Goal: Information Seeking & Learning: Learn about a topic

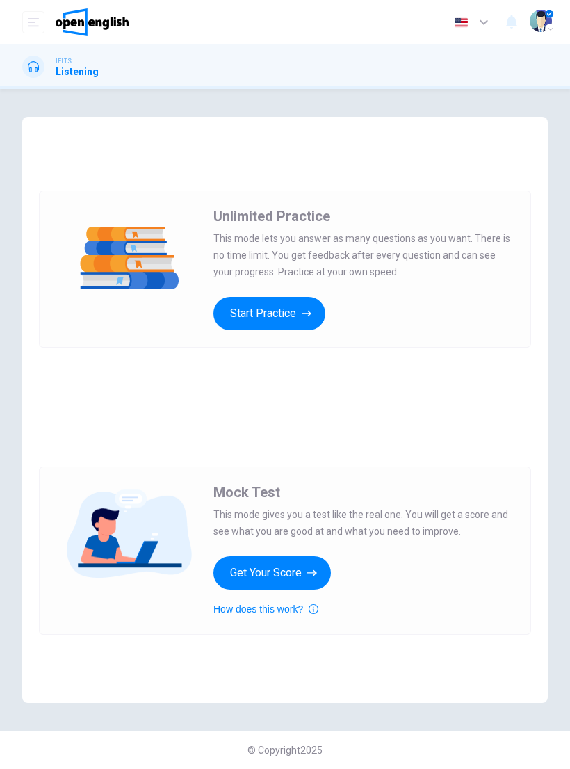
click at [281, 312] on button "Start Practice" at bounding box center [270, 313] width 112 height 33
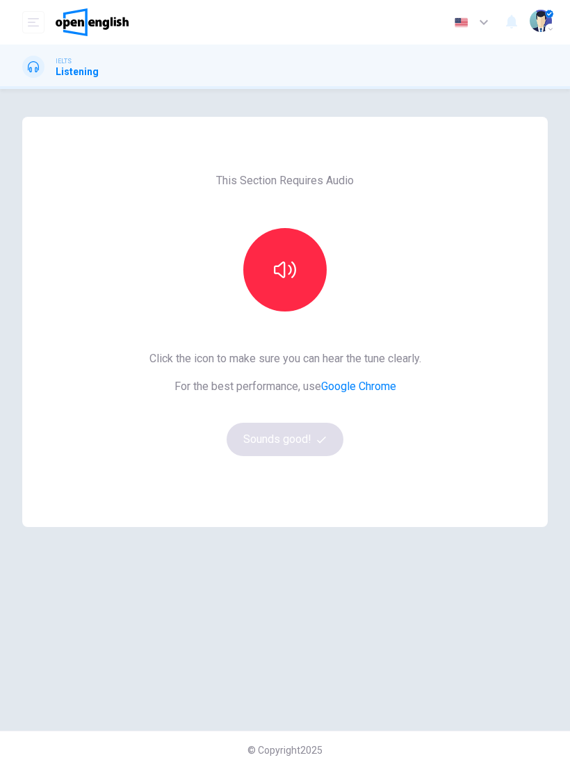
click at [297, 283] on button "button" at bounding box center [284, 269] width 83 height 83
click at [307, 267] on button "button" at bounding box center [284, 269] width 83 height 83
click at [305, 278] on button "button" at bounding box center [284, 269] width 83 height 83
click at [300, 287] on button "button" at bounding box center [284, 269] width 83 height 83
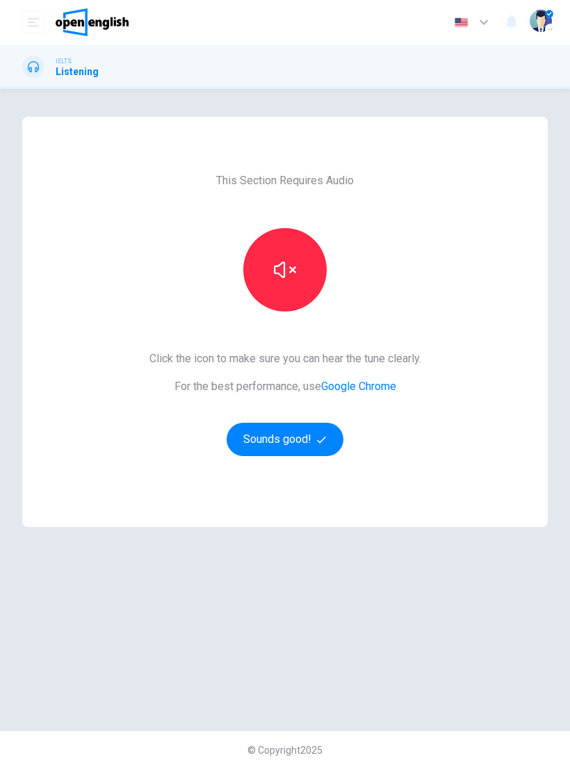
click at [301, 286] on button "button" at bounding box center [284, 269] width 83 height 83
click at [301, 287] on button "button" at bounding box center [284, 269] width 83 height 83
click at [288, 443] on button "Sounds good!" at bounding box center [285, 439] width 117 height 33
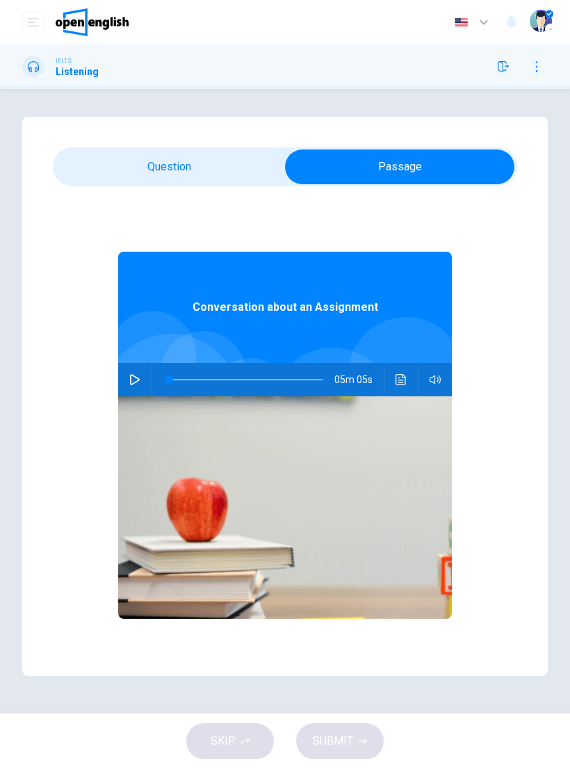
click at [136, 381] on icon "button" at bounding box center [134, 379] width 11 height 11
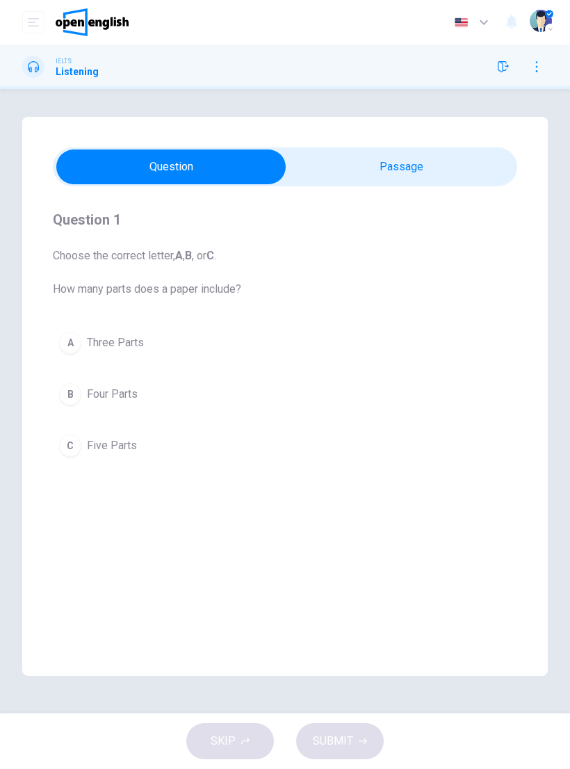
click at [569, 295] on div "Question 1 Choose the correct letter, A , B , or C . How many parts does a pape…" at bounding box center [285, 401] width 570 height 569
click at [72, 396] on div "B" at bounding box center [70, 394] width 22 height 22
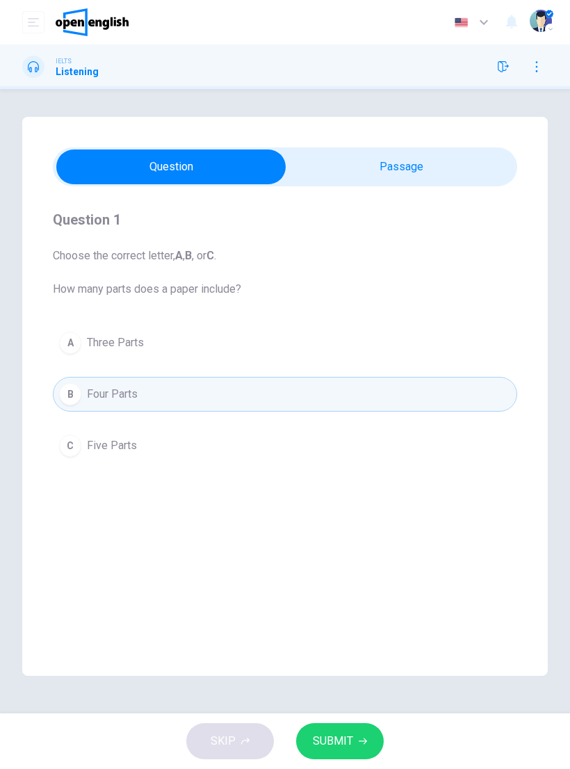
click at [348, 739] on span "SUBMIT" at bounding box center [333, 741] width 40 height 19
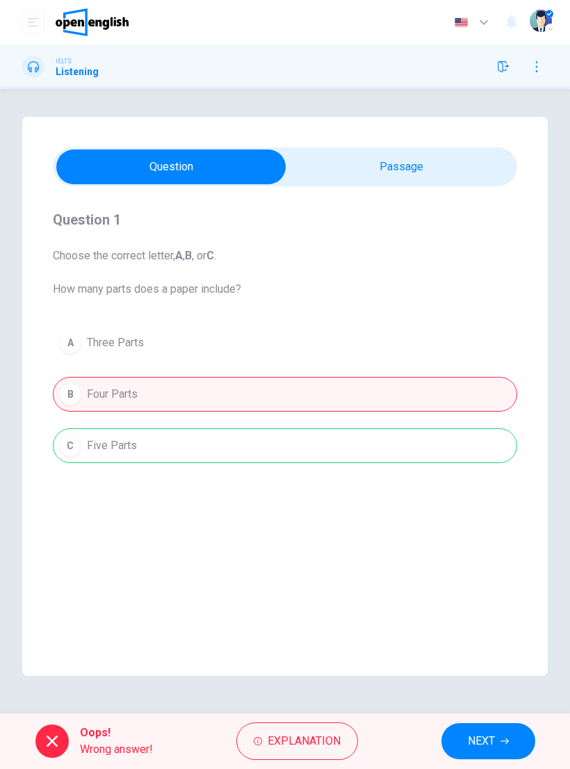
click at [317, 746] on span "Explanation" at bounding box center [304, 741] width 73 height 19
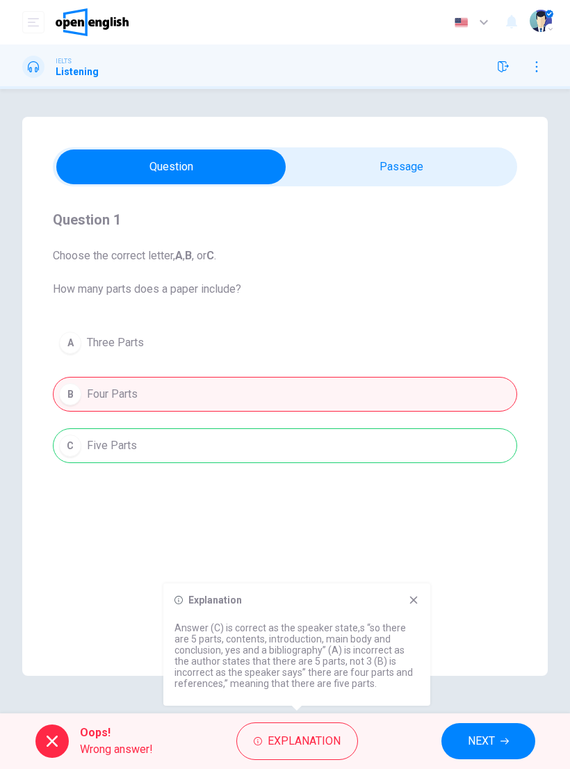
click at [409, 608] on div "Explanation Answer (C) is correct as the speaker state,s “so there are 5 parts,…" at bounding box center [296, 645] width 267 height 122
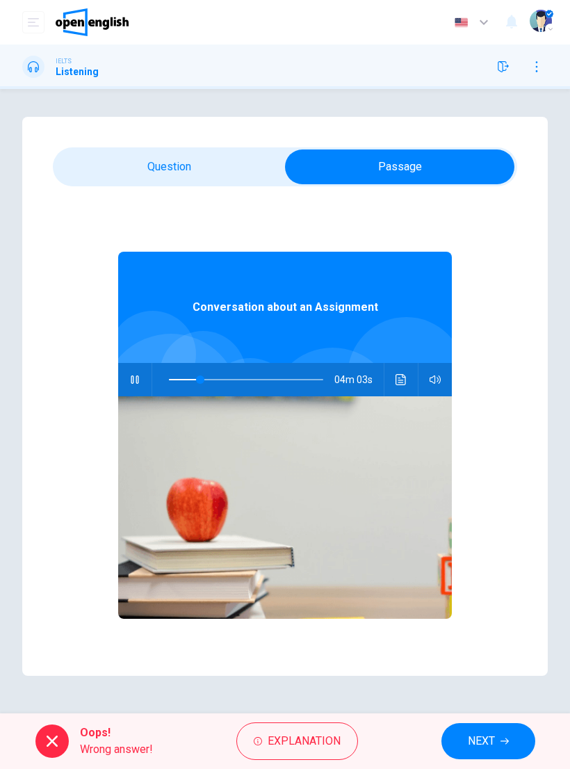
click at [390, 382] on button "Click to see the audio transcription" at bounding box center [401, 379] width 22 height 33
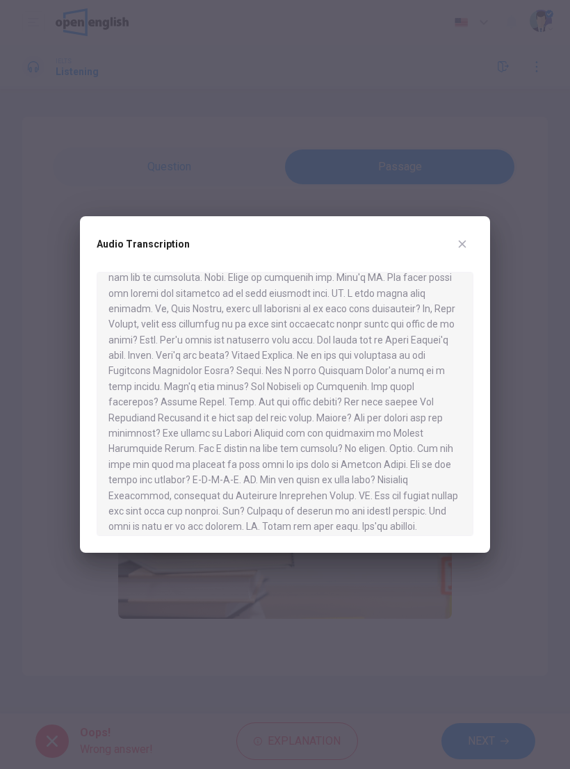
scroll to position [495, 0]
click at [457, 237] on button "button" at bounding box center [462, 244] width 22 height 22
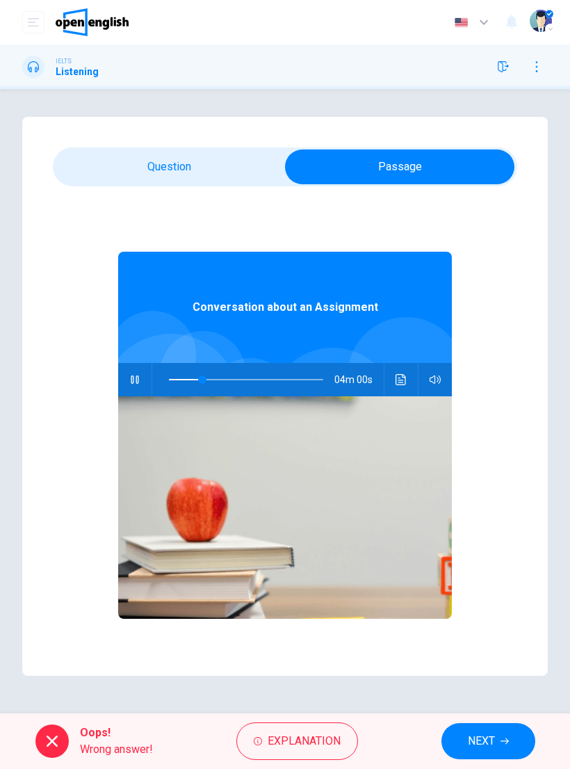
click at [392, 386] on button "Click to see the audio transcription" at bounding box center [401, 379] width 22 height 33
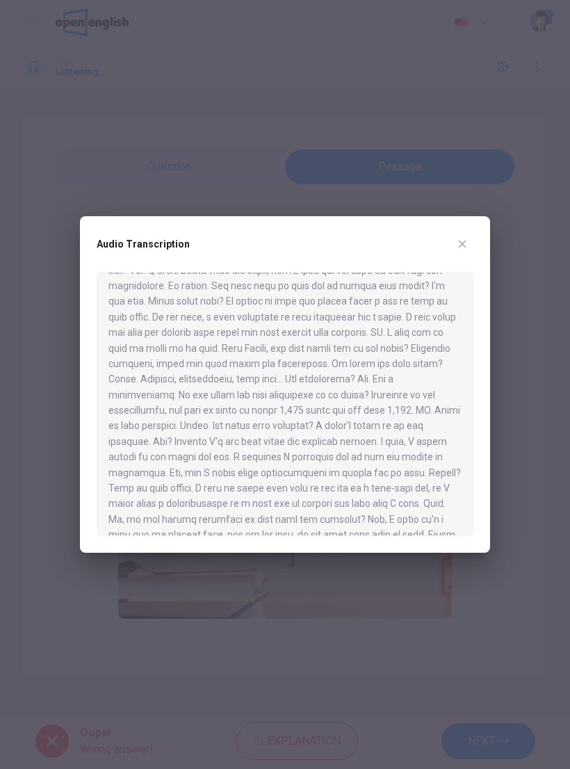
scroll to position [107, 0]
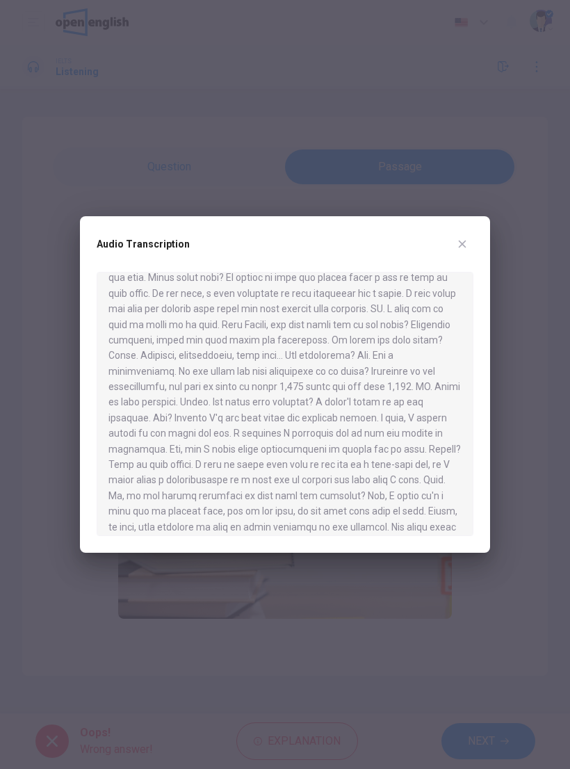
click at [460, 248] on icon "button" at bounding box center [463, 245] width 8 height 8
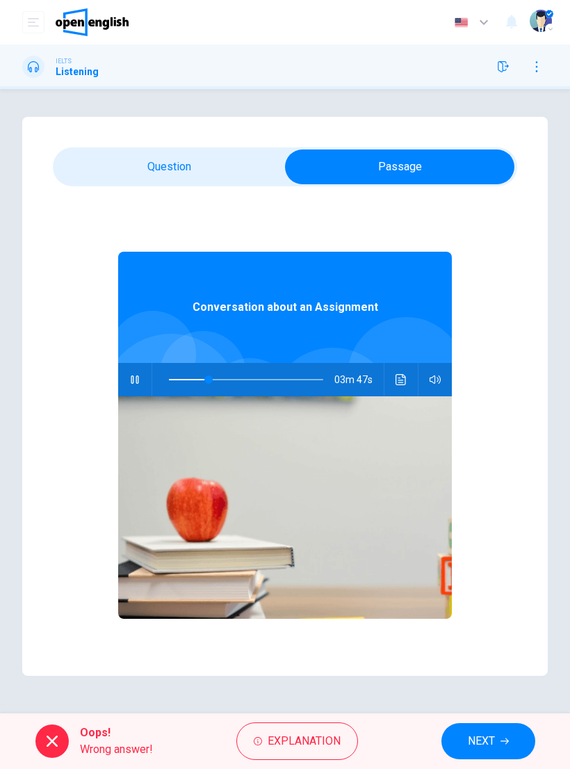
click at [480, 753] on button "NEXT" at bounding box center [489, 741] width 94 height 36
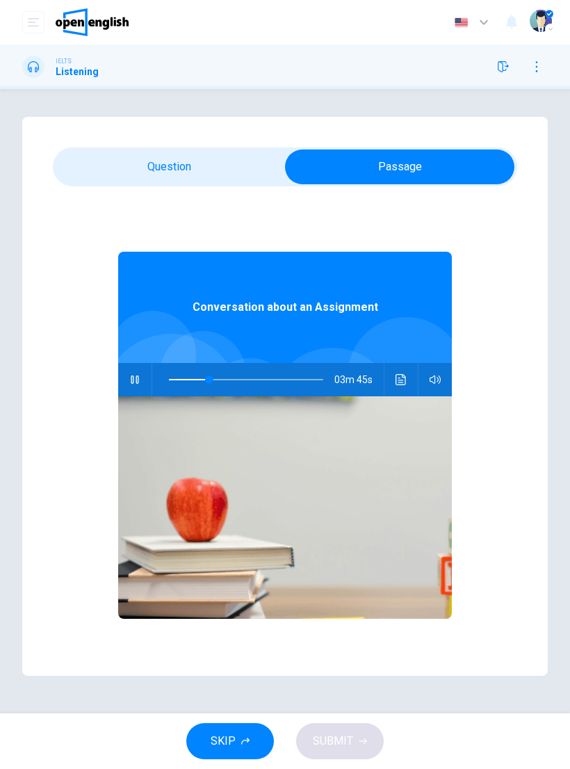
click at [223, 744] on span "SKIP" at bounding box center [223, 741] width 25 height 19
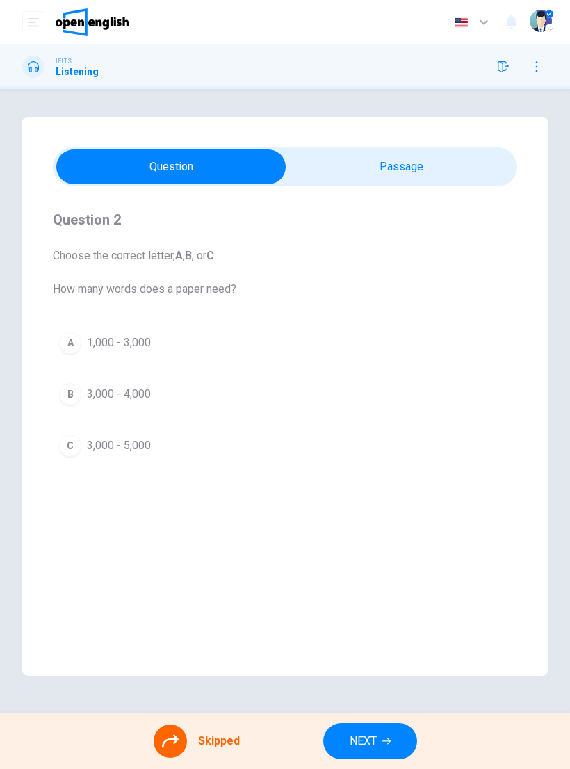
click at [69, 445] on div "A 1,000 - 3,000 B 3,000 - 4,000 C 3,000 - 5,000" at bounding box center [285, 394] width 465 height 138
click at [168, 752] on div at bounding box center [170, 741] width 33 height 33
click at [179, 741] on div at bounding box center [170, 741] width 33 height 33
click at [59, 451] on div "A 1,000 - 3,000 B 3,000 - 4,000 C 3,000 - 5,000" at bounding box center [285, 394] width 465 height 138
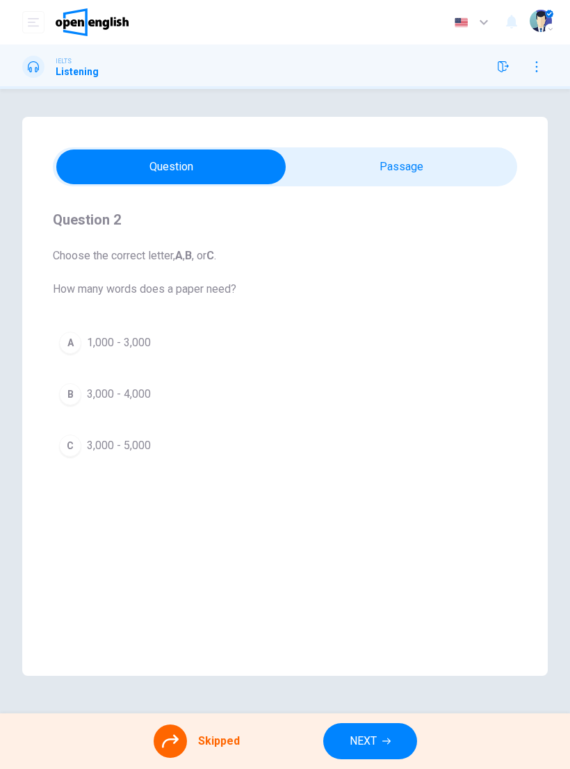
click at [58, 450] on div "A 1,000 - 3,000 B 3,000 - 4,000 C 3,000 - 5,000" at bounding box center [285, 394] width 465 height 138
click at [74, 449] on div "A 1,000 - 3,000 B 3,000 - 4,000 C 3,000 - 5,000" at bounding box center [285, 394] width 465 height 138
click at [72, 443] on div "A 1,000 - 3,000 B 3,000 - 4,000 C 3,000 - 5,000" at bounding box center [285, 394] width 465 height 138
click at [70, 444] on div "A 1,000 - 3,000 B 3,000 - 4,000 C 3,000 - 5,000" at bounding box center [285, 394] width 465 height 138
click at [379, 744] on button "NEXT" at bounding box center [370, 741] width 94 height 36
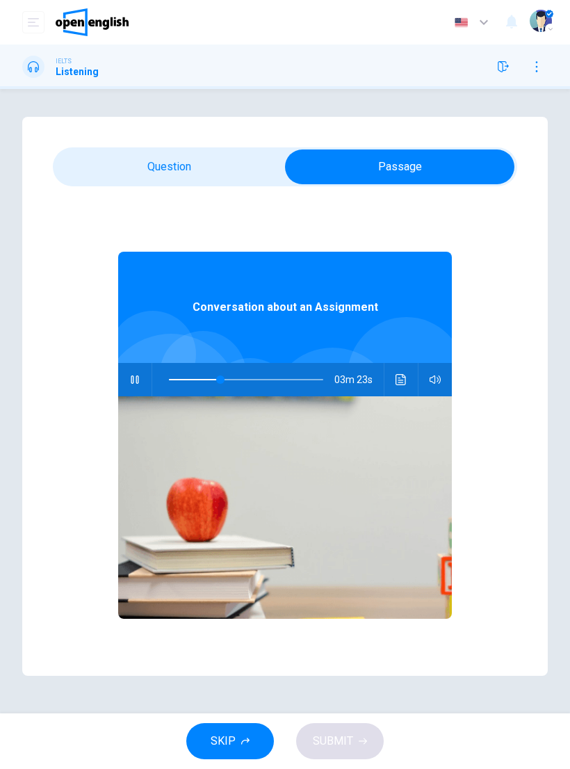
click at [390, 392] on div "03m 23s" at bounding box center [285, 379] width 334 height 33
click at [394, 385] on button "Click to see the audio transcription" at bounding box center [401, 379] width 22 height 33
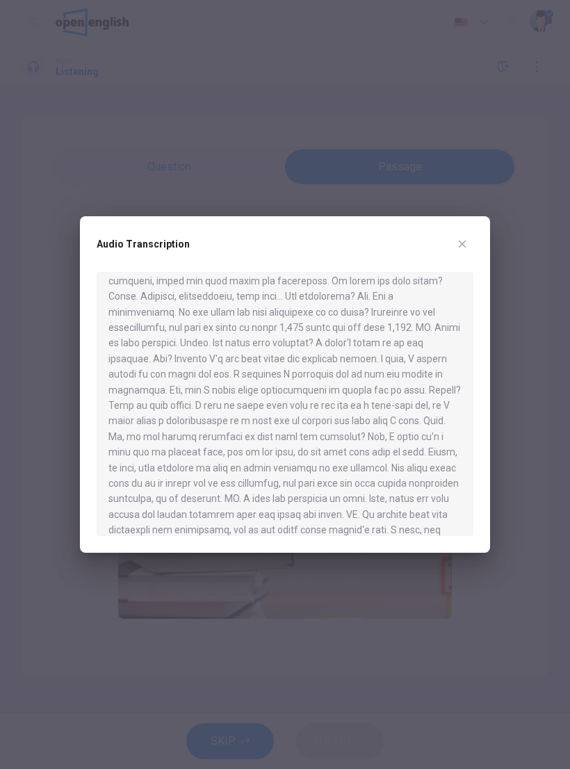
scroll to position [174, 0]
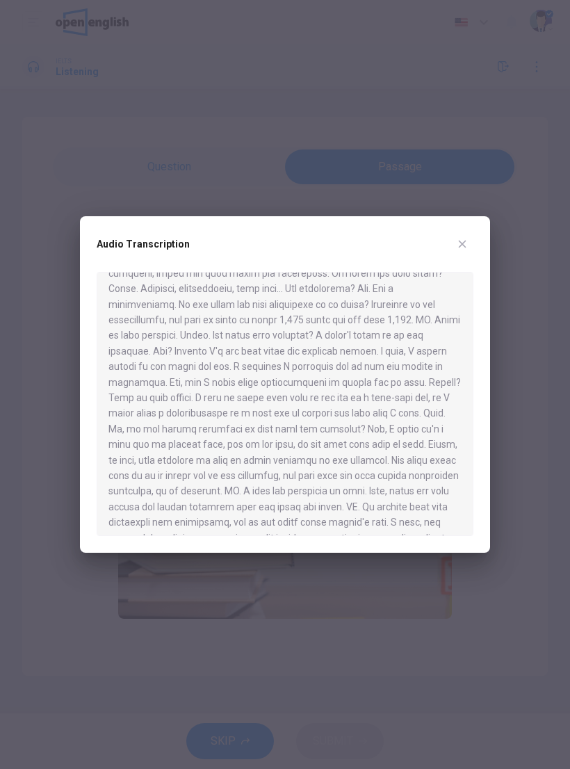
click at [442, 249] on div "Audio Transcription" at bounding box center [285, 252] width 377 height 39
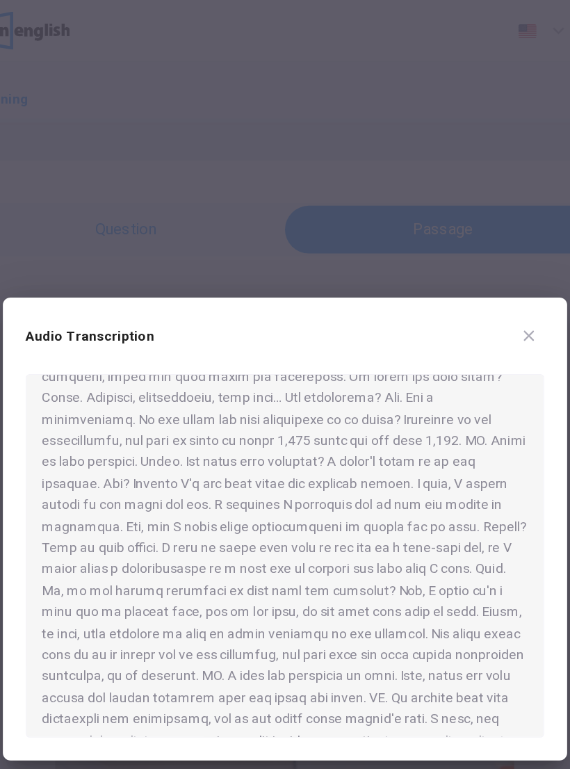
click at [457, 242] on icon "button" at bounding box center [462, 244] width 11 height 11
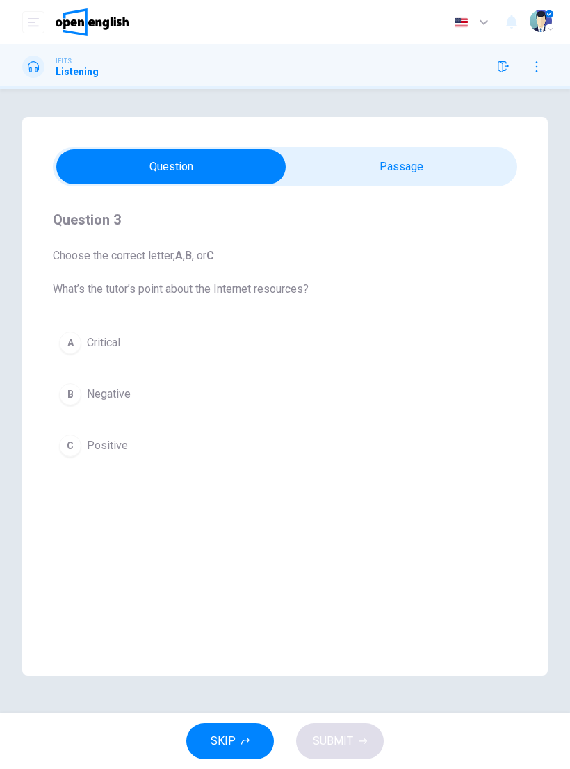
click at [76, 440] on div "C" at bounding box center [70, 446] width 22 height 22
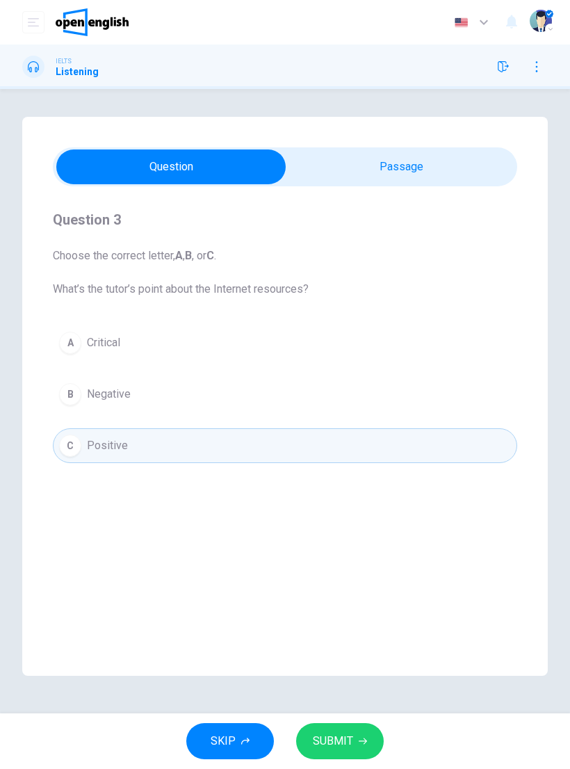
click at [353, 739] on button "SUBMIT" at bounding box center [340, 741] width 88 height 36
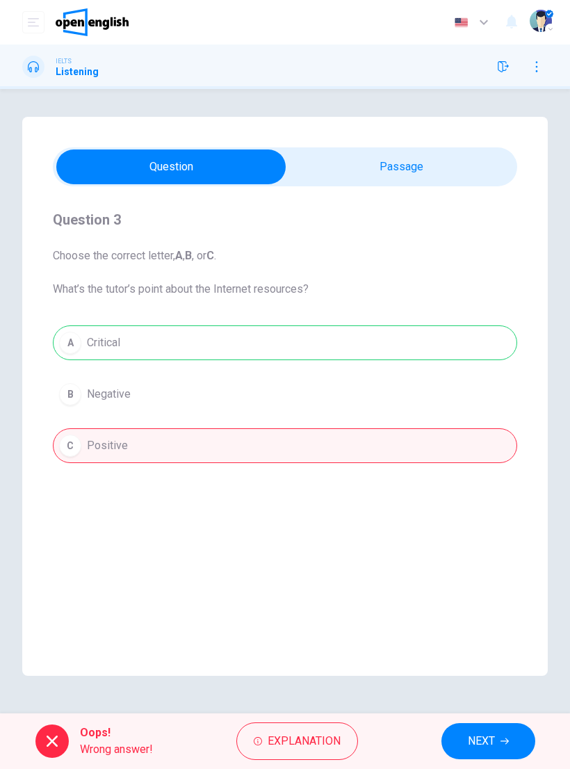
click at [486, 740] on span "NEXT" at bounding box center [481, 741] width 27 height 19
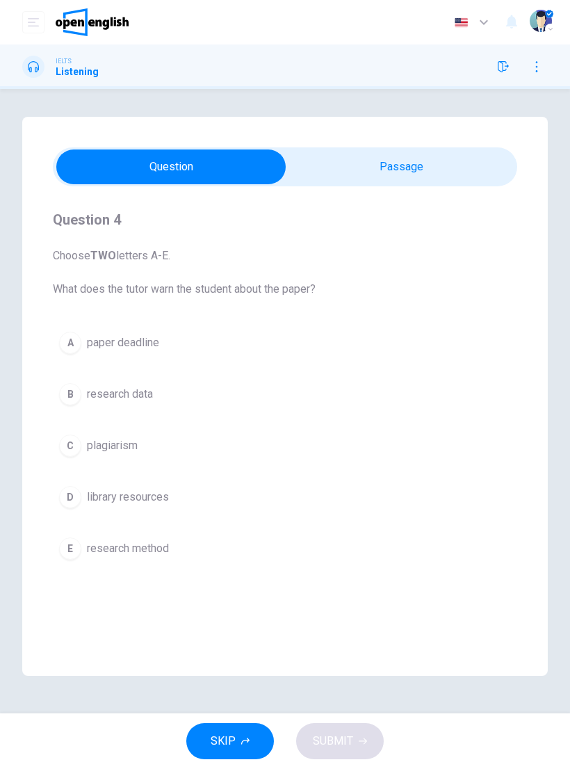
click at [95, 351] on button "A paper deadline" at bounding box center [285, 342] width 465 height 35
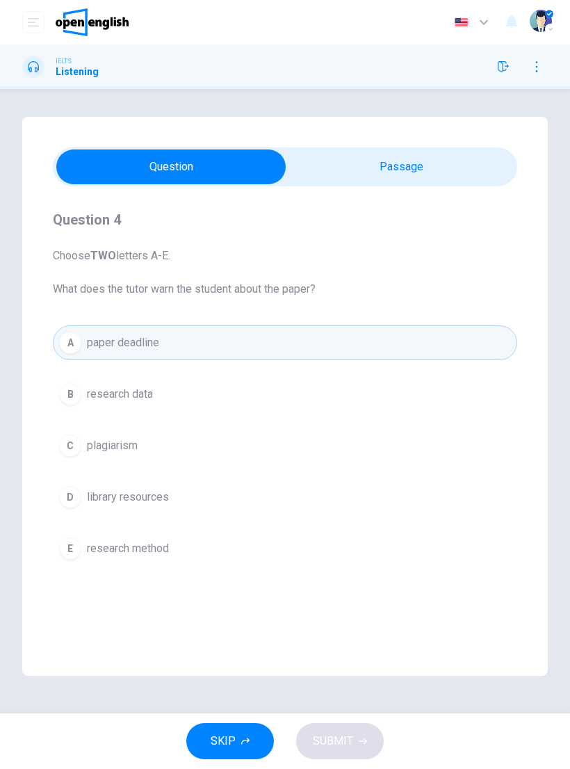
click at [74, 399] on div "B" at bounding box center [70, 394] width 22 height 22
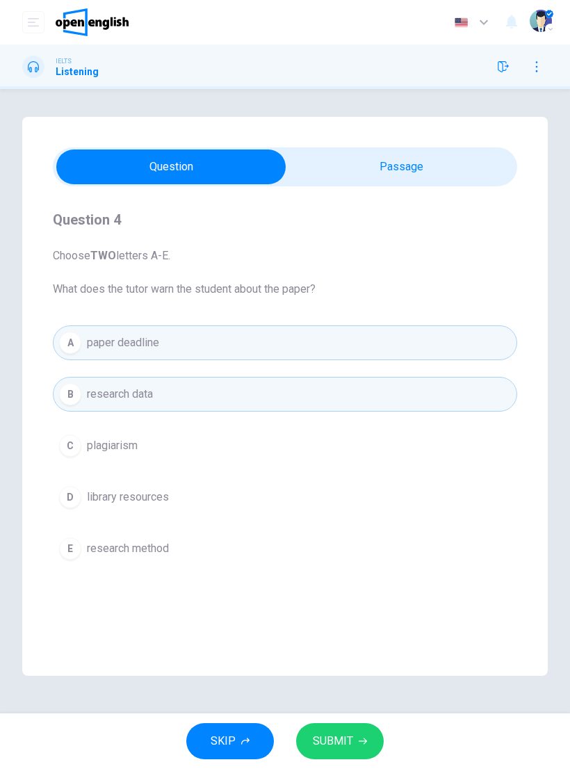
click at [355, 736] on button "SUBMIT" at bounding box center [340, 741] width 88 height 36
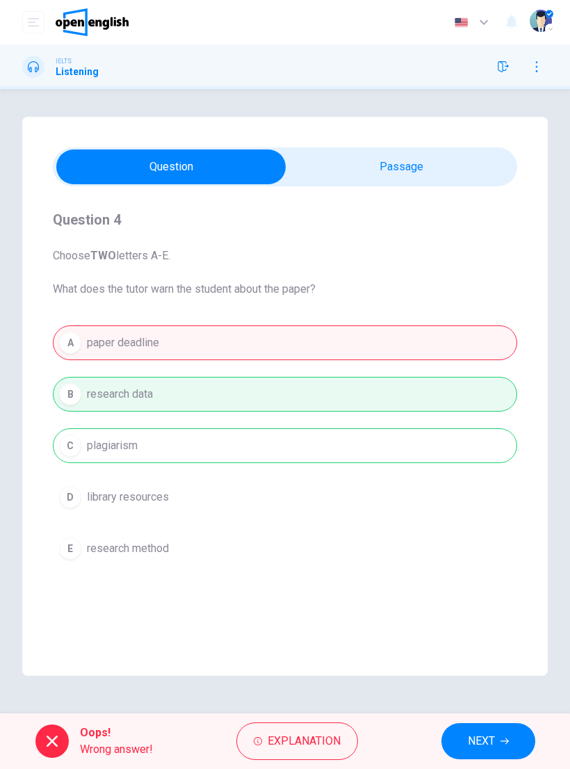
click at [369, 406] on div "A paper deadline B research data C plagiarism D library resources E research me…" at bounding box center [285, 445] width 465 height 241
click at [368, 406] on div "A paper deadline B research data C plagiarism D library resources E research me…" at bounding box center [285, 445] width 465 height 241
click at [298, 744] on span "Explanation" at bounding box center [304, 741] width 73 height 19
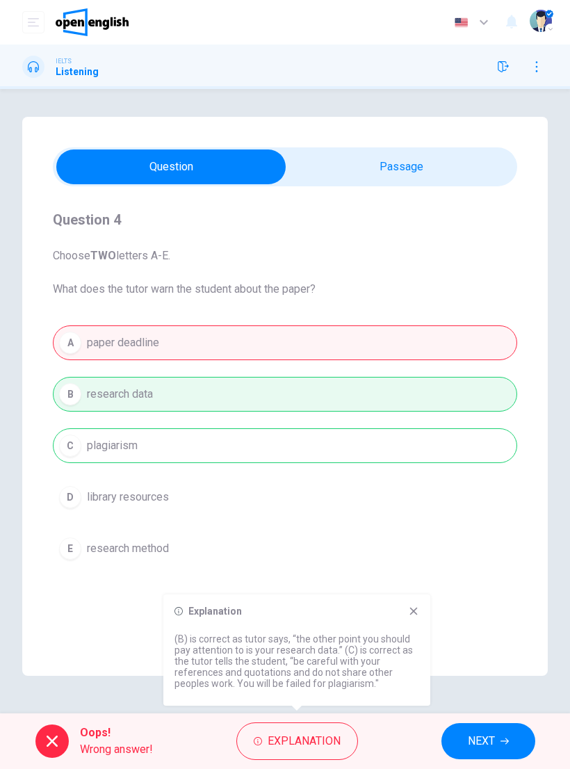
click at [408, 618] on div "Explanation (B) is correct as tutor says, “the other point you should pay atten…" at bounding box center [296, 650] width 267 height 111
click at [413, 614] on icon at bounding box center [413, 611] width 11 height 11
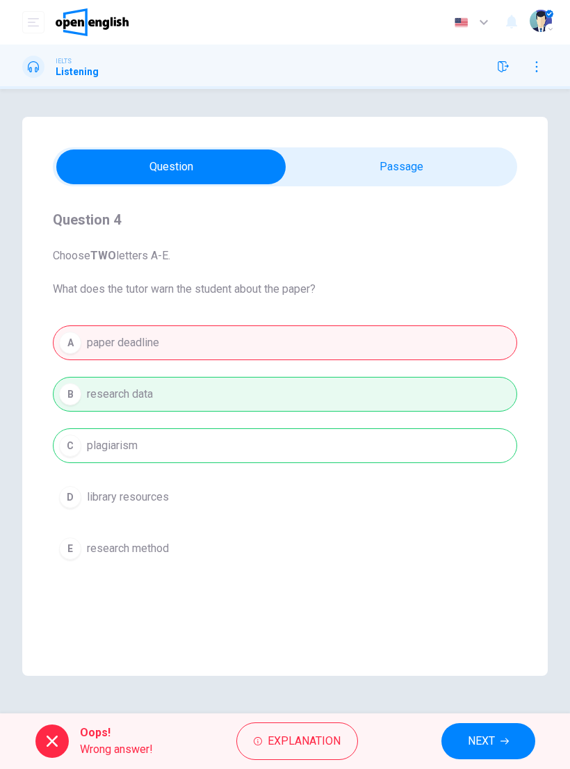
click at [42, 740] on div at bounding box center [51, 741] width 33 height 33
click at [52, 741] on icon at bounding box center [52, 741] width 11 height 11
click at [52, 740] on icon at bounding box center [52, 741] width 11 height 11
click at [469, 735] on span "NEXT" at bounding box center [481, 741] width 27 height 19
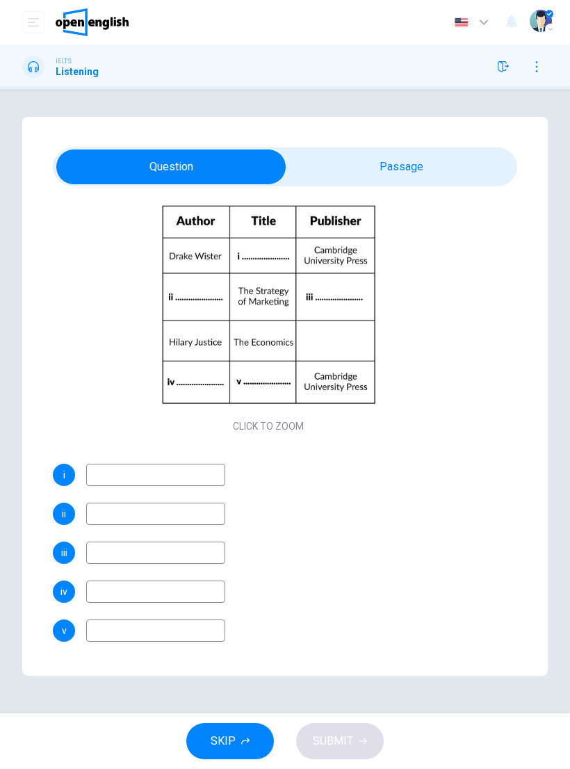
scroll to position [124, 0]
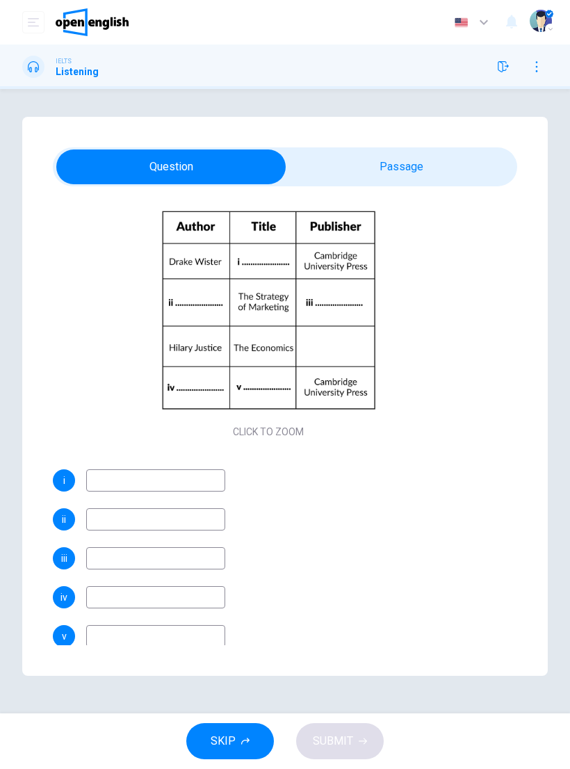
click at [281, 326] on button "Click to Zoom" at bounding box center [268, 321] width 121 height 33
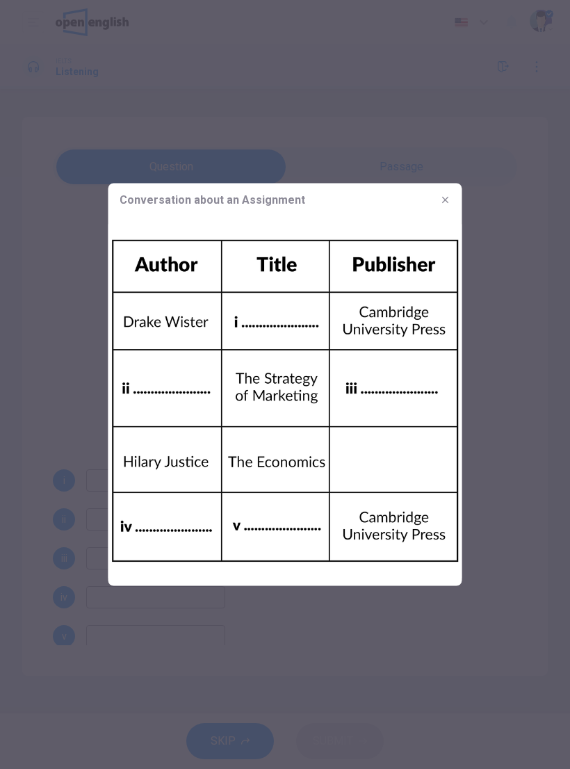
click at [444, 203] on icon "button" at bounding box center [445, 200] width 11 height 11
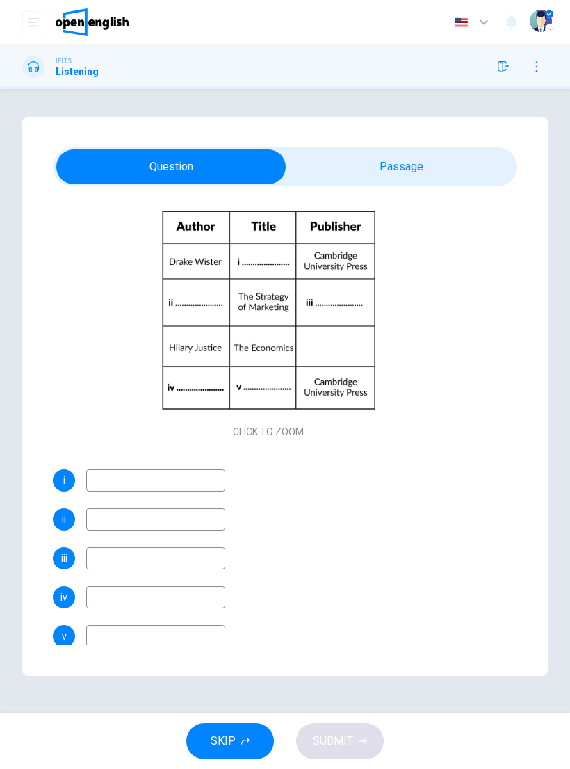
click at [308, 392] on div "Click to Zoom" at bounding box center [268, 322] width 431 height 240
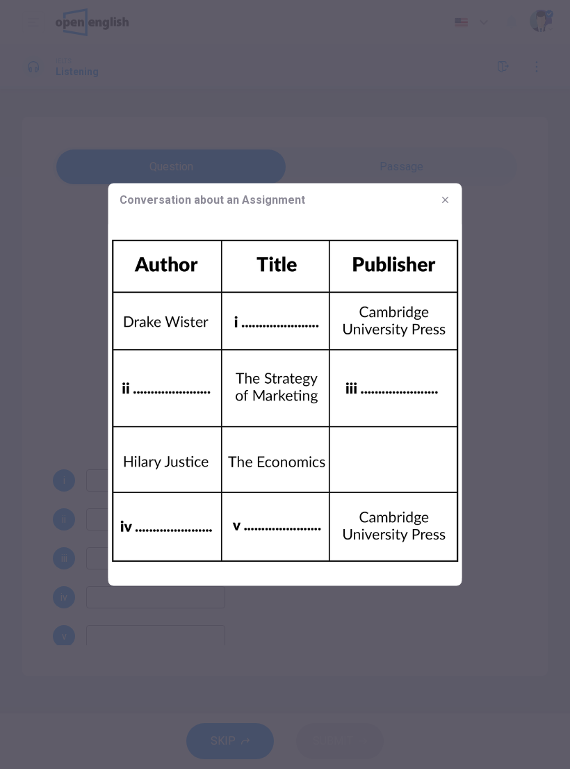
click at [444, 197] on icon "button" at bounding box center [445, 200] width 11 height 11
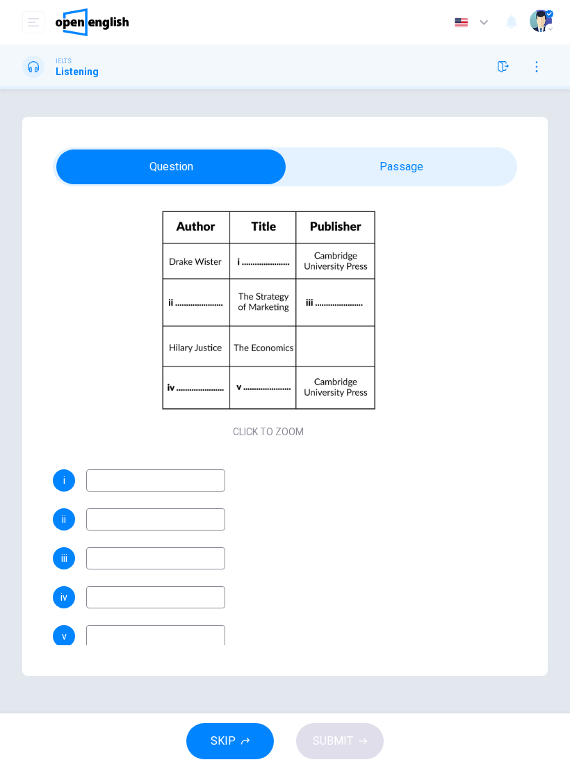
scroll to position [78, 0]
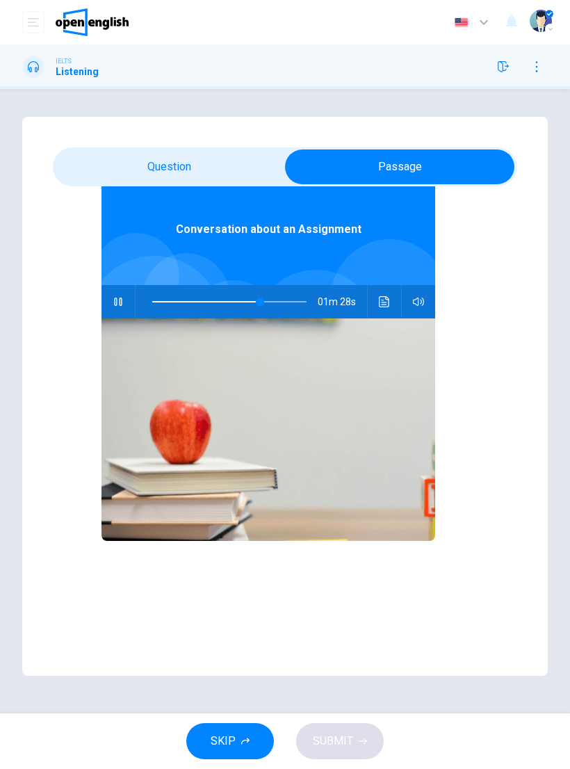
type input "**"
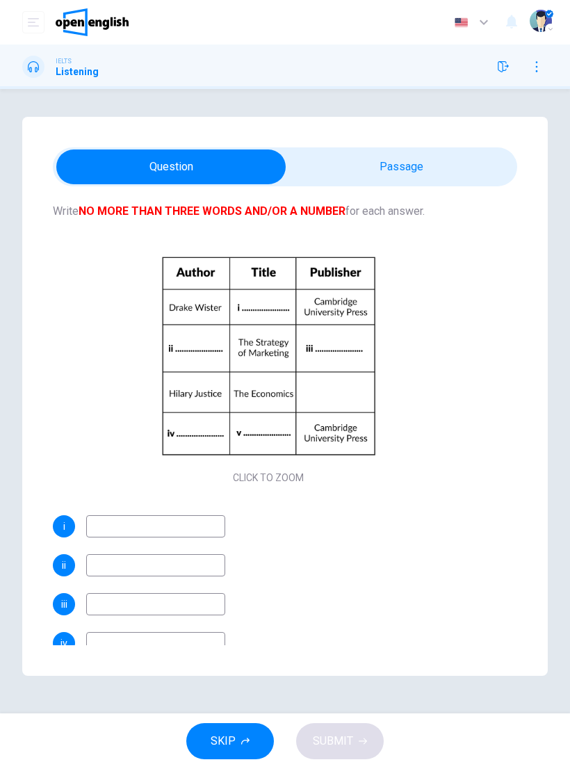
click at [364, 431] on div "Click to Zoom" at bounding box center [268, 368] width 431 height 240
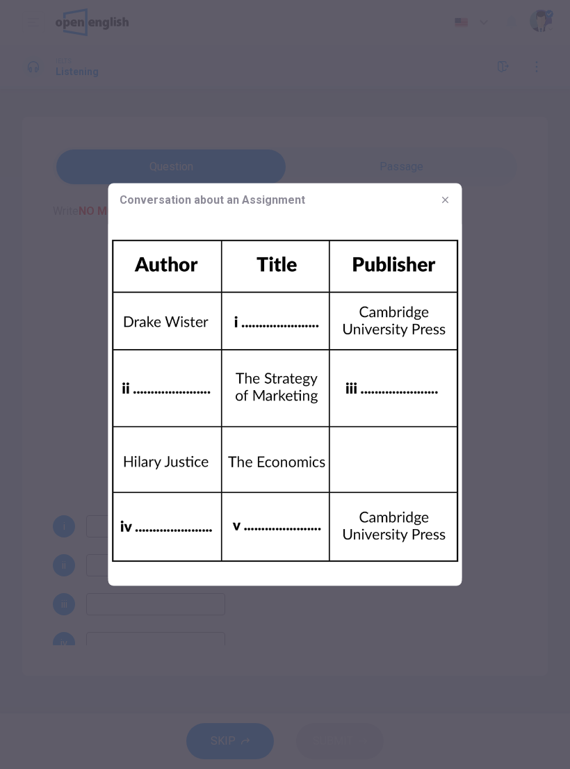
click at [447, 198] on icon "button" at bounding box center [445, 200] width 11 height 11
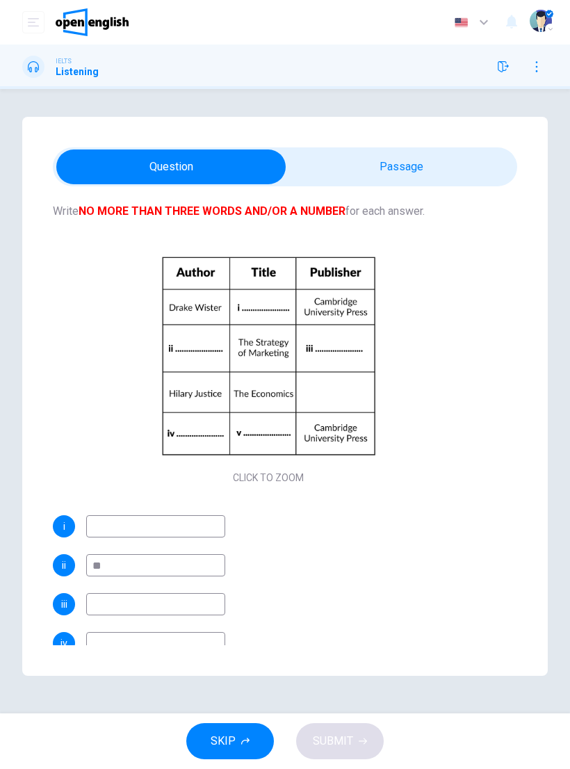
type input "**"
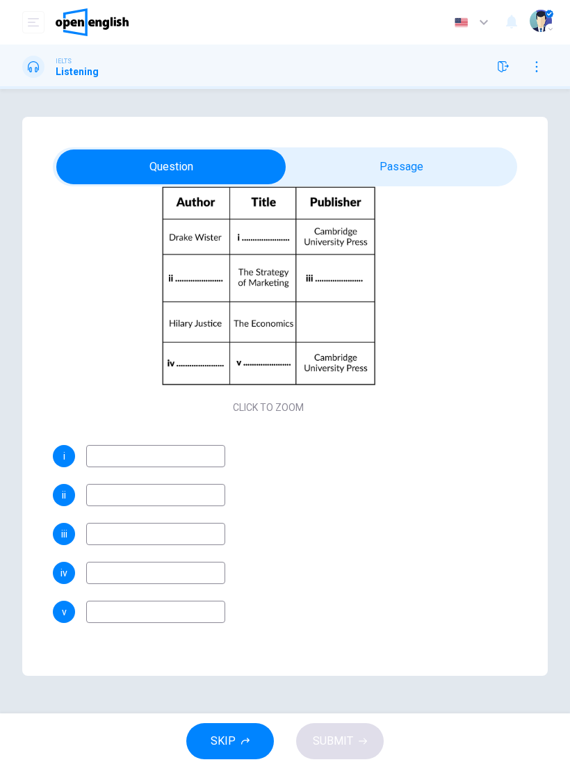
scroll to position [148, 0]
click at [308, 672] on div "Questions 5 - 9 Complete the table below. Write NO MORE THAN THREE WORDS AND/OR…" at bounding box center [285, 396] width 526 height 559
click at [243, 751] on button "SKIP" at bounding box center [230, 741] width 88 height 36
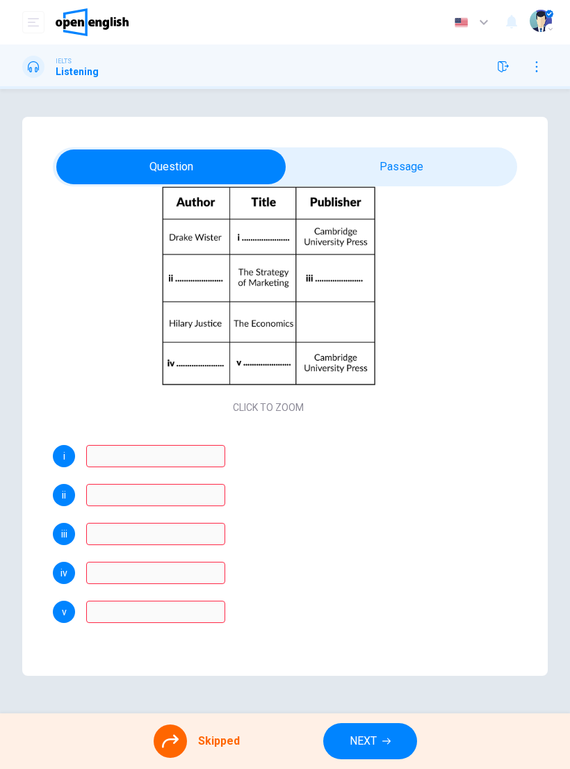
click at [353, 746] on span "NEXT" at bounding box center [363, 741] width 27 height 19
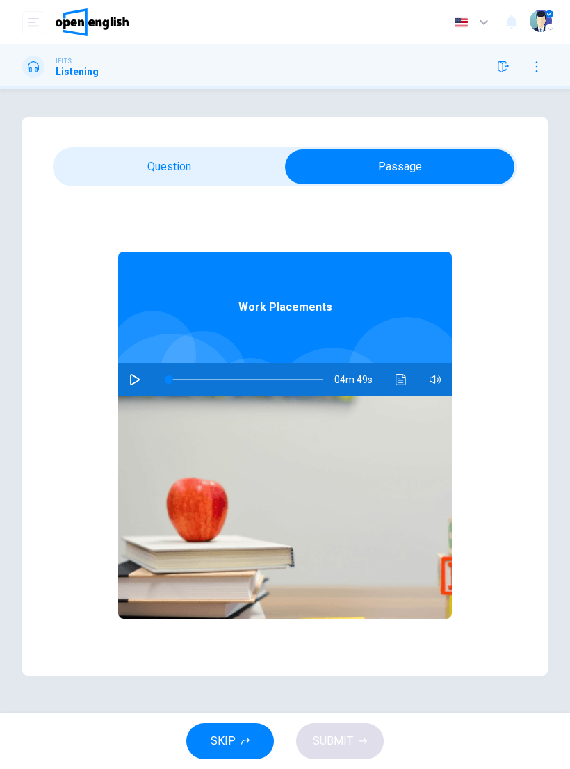
click at [132, 385] on icon "button" at bounding box center [135, 379] width 10 height 11
type input "**"
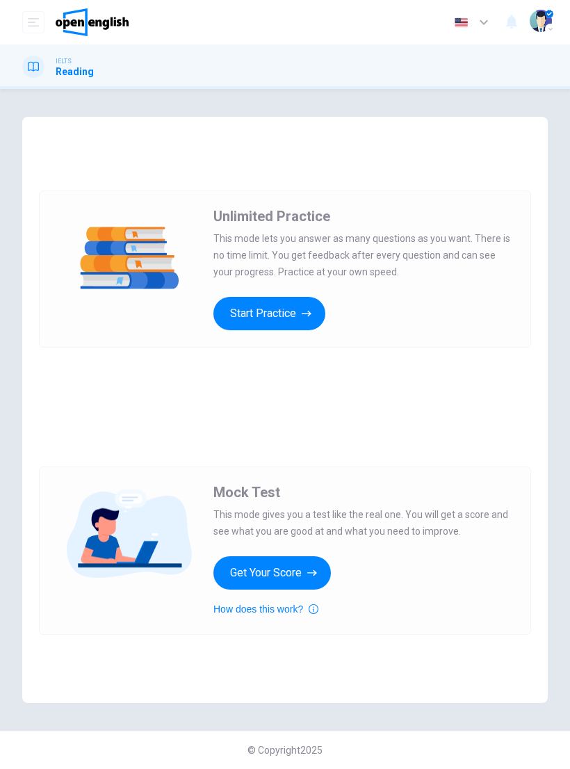
click at [288, 318] on button "Start Practice" at bounding box center [270, 313] width 112 height 33
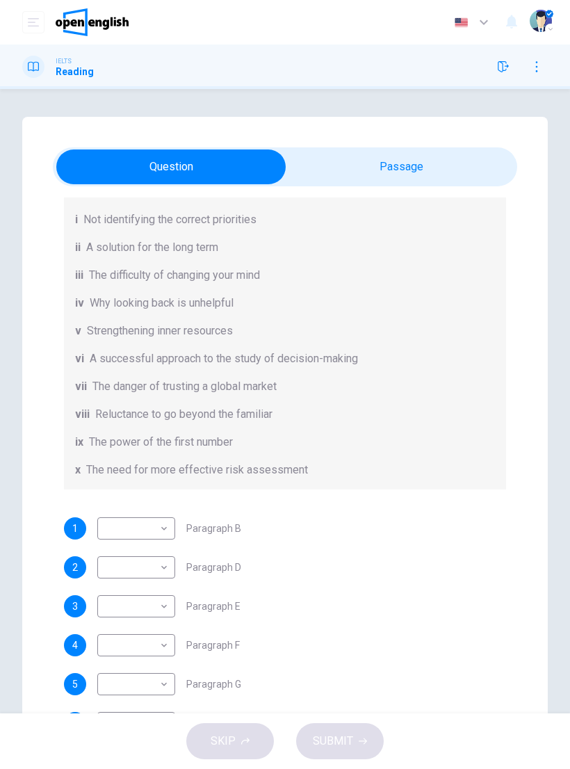
scroll to position [170, 0]
click at [166, 529] on body "This site uses cookies, as explained in our Privacy Policy . If you agree to th…" at bounding box center [285, 384] width 570 height 769
click at [262, 508] on div at bounding box center [285, 384] width 570 height 769
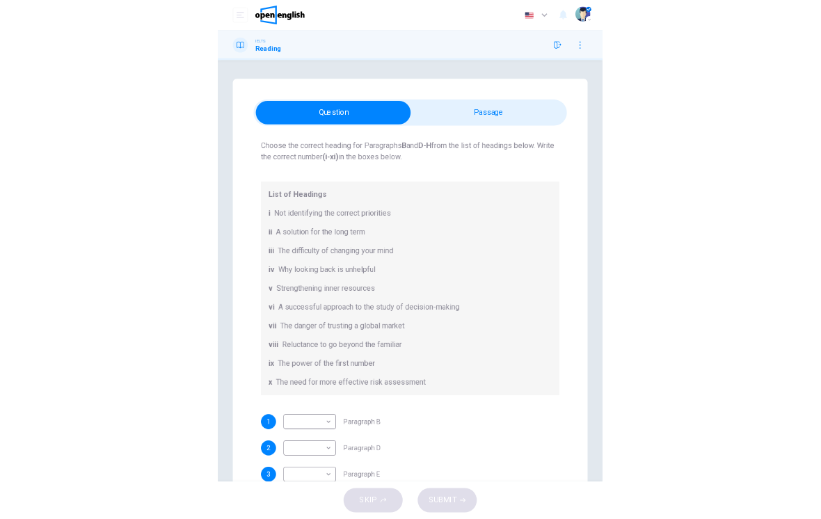
scroll to position [76, 0]
